Goal: Information Seeking & Learning: Learn about a topic

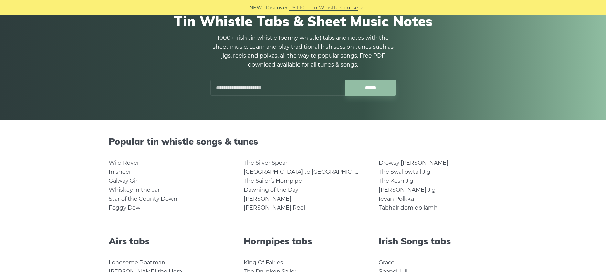
scroll to position [69, 0]
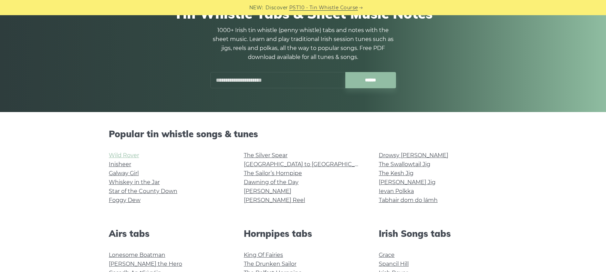
click at [132, 153] on link "Wild Rover" at bounding box center [124, 155] width 30 height 7
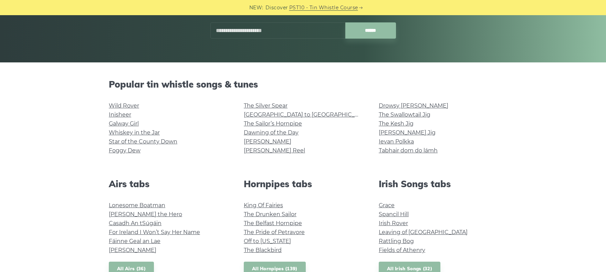
scroll to position [241, 0]
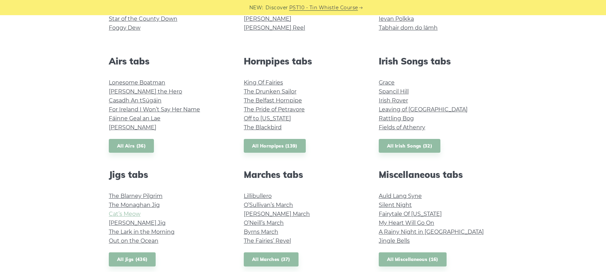
click at [124, 214] on link "Cat’s Meow" at bounding box center [125, 213] width 32 height 7
click at [132, 234] on link "The Lark in the Morning" at bounding box center [142, 231] width 66 height 7
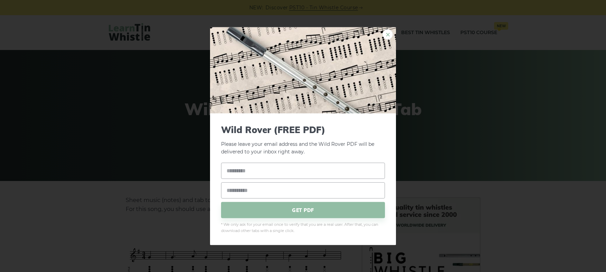
click at [388, 33] on link "×" at bounding box center [387, 34] width 10 height 10
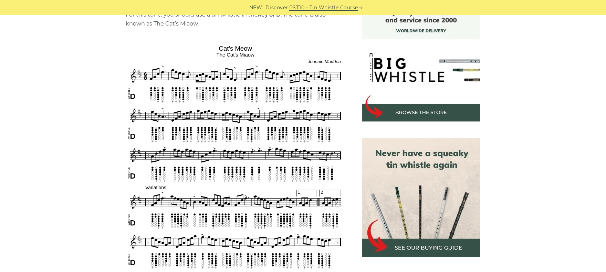
scroll to position [207, 0]
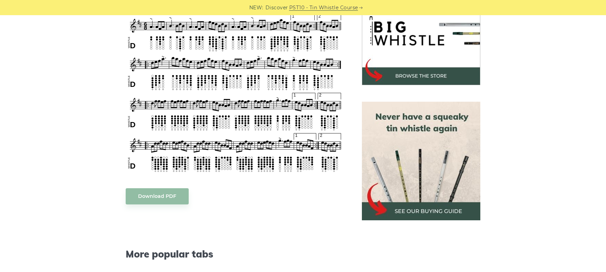
scroll to position [172, 0]
